Goal: Navigation & Orientation: Find specific page/section

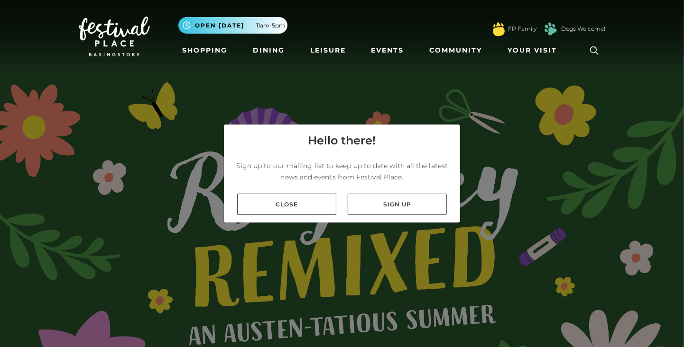
click at [255, 215] on link "Close" at bounding box center [286, 204] width 99 height 21
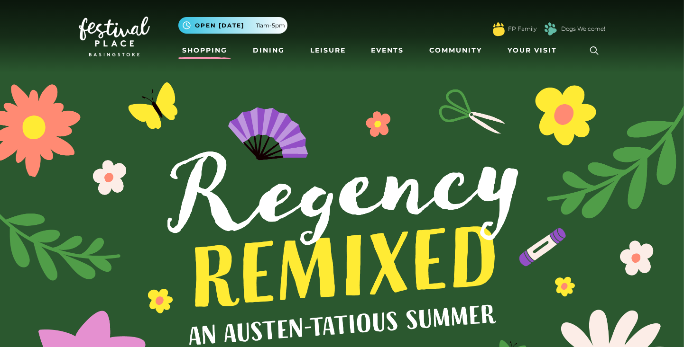
click at [201, 50] on link "Shopping" at bounding box center [204, 51] width 53 height 18
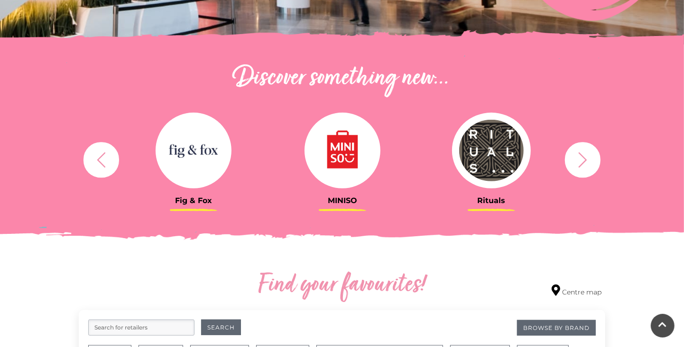
scroll to position [287, 0]
click at [585, 159] on icon "button" at bounding box center [583, 161] width 18 height 18
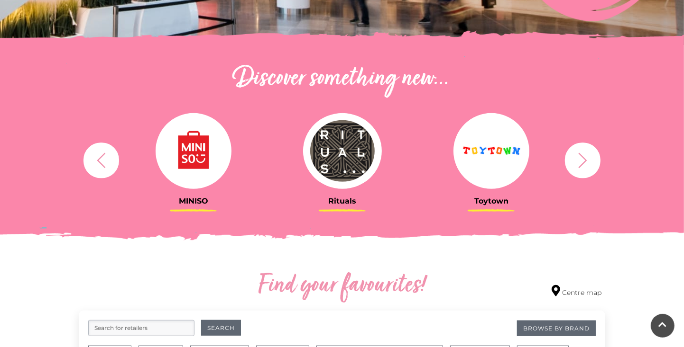
click at [585, 157] on icon "button" at bounding box center [583, 161] width 18 height 18
click at [582, 160] on icon "button" at bounding box center [583, 161] width 18 height 18
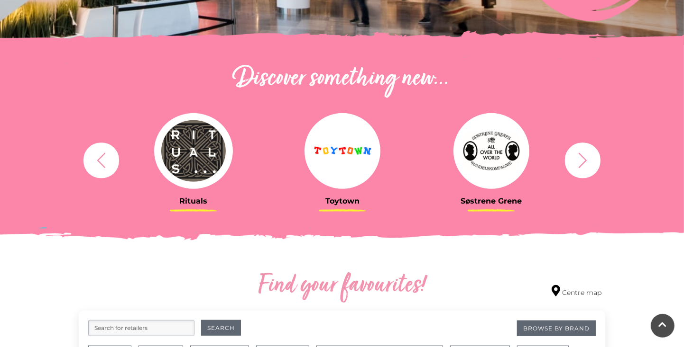
click at [583, 158] on icon "button" at bounding box center [582, 160] width 9 height 15
click at [582, 159] on icon "button" at bounding box center [583, 161] width 18 height 18
click at [585, 160] on icon "button" at bounding box center [582, 160] width 9 height 15
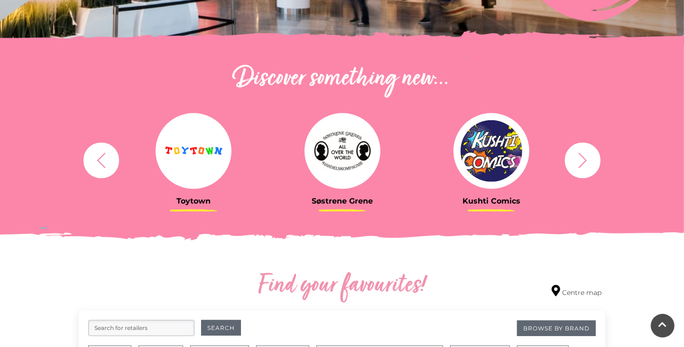
click at [585, 162] on icon "button" at bounding box center [583, 161] width 18 height 18
